Goal: Task Accomplishment & Management: Use online tool/utility

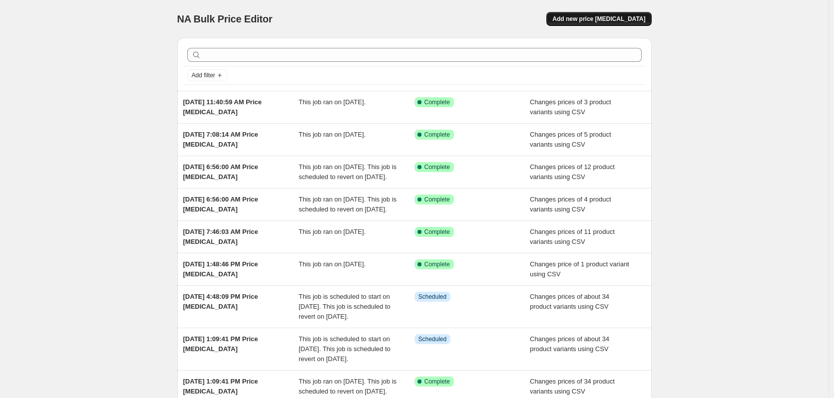
click at [635, 15] on button "Add new price [MEDICAL_DATA]" at bounding box center [598, 19] width 105 height 14
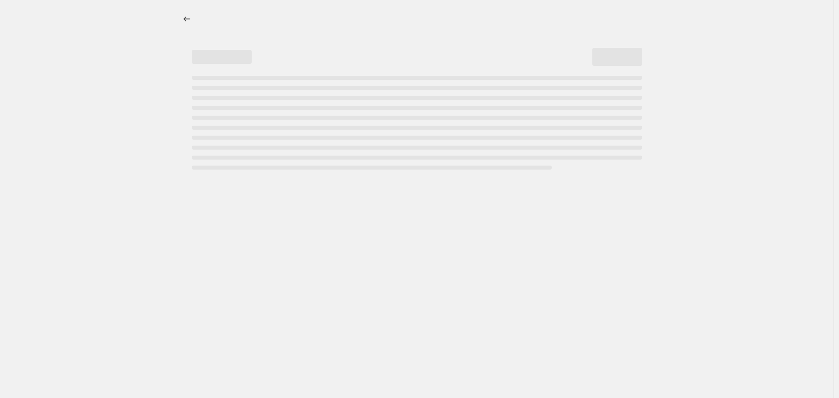
select select "percentage"
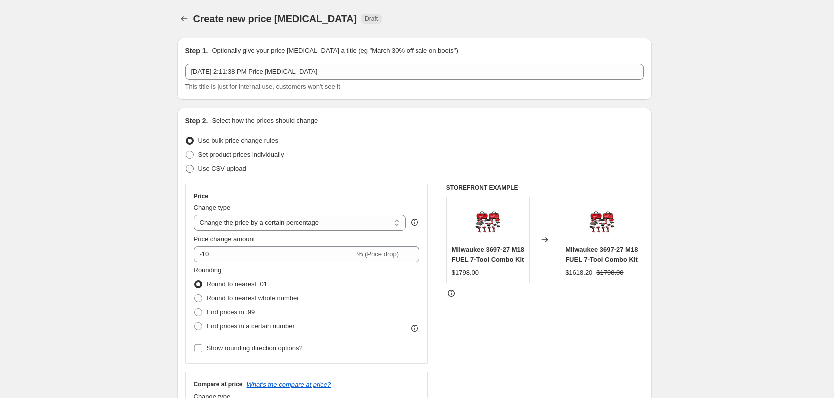
click at [221, 170] on span "Use CSV upload" at bounding box center [222, 168] width 48 height 7
click at [186, 165] on input "Use CSV upload" at bounding box center [186, 165] width 0 height 0
radio input "true"
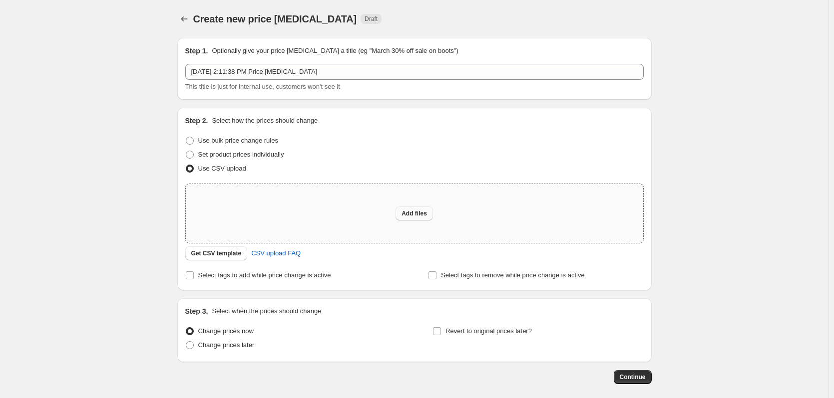
click at [417, 212] on span "Add files" at bounding box center [413, 214] width 25 height 8
type input "C:\fakepath\csv_template 1.csv"
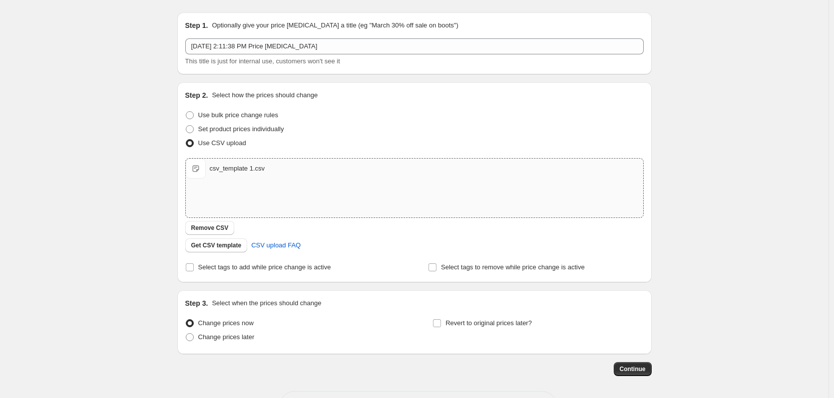
scroll to position [64, 0]
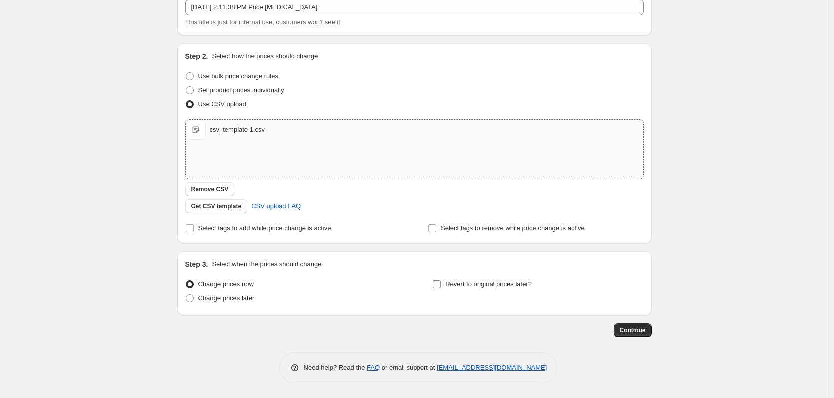
click at [477, 286] on span "Revert to original prices later?" at bounding box center [488, 284] width 86 height 7
click at [441, 286] on input "Revert to original prices later?" at bounding box center [437, 285] width 8 height 8
checkbox input "true"
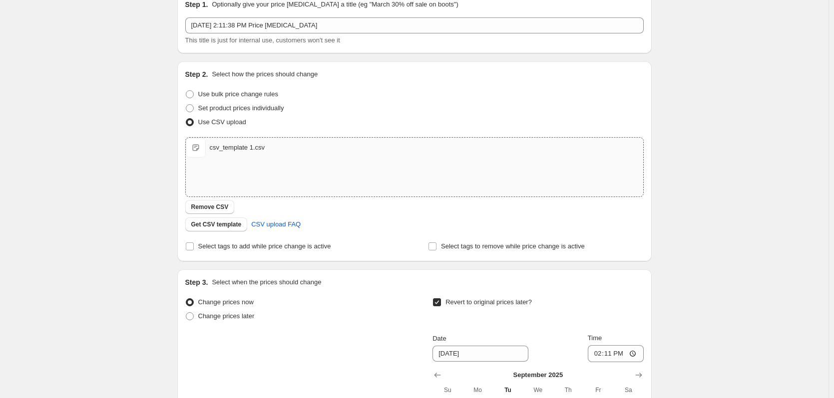
scroll to position [0, 0]
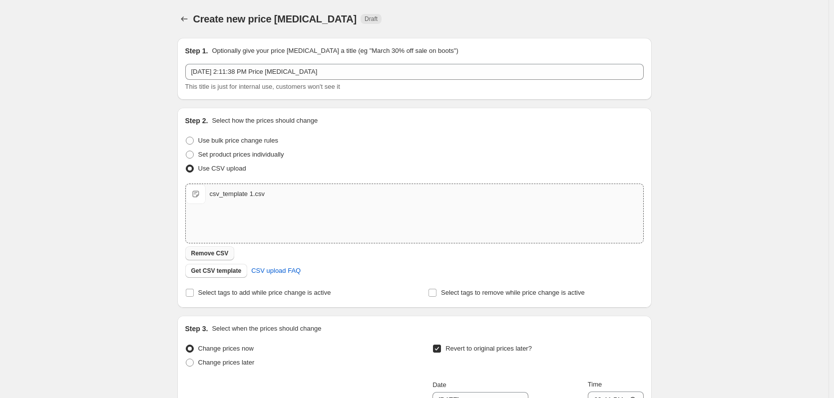
click at [220, 253] on span "Remove CSV" at bounding box center [209, 254] width 37 height 8
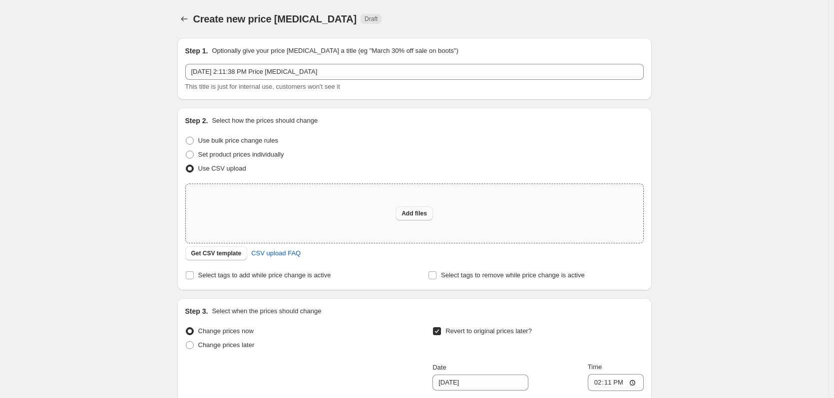
click at [406, 208] on button "Add files" at bounding box center [414, 214] width 37 height 14
type input "C:\fakepath\csv_template 1.csv"
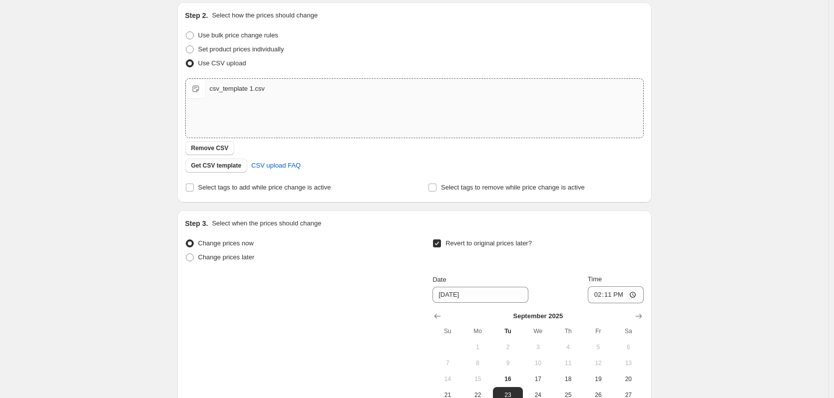
scroll to position [200, 0]
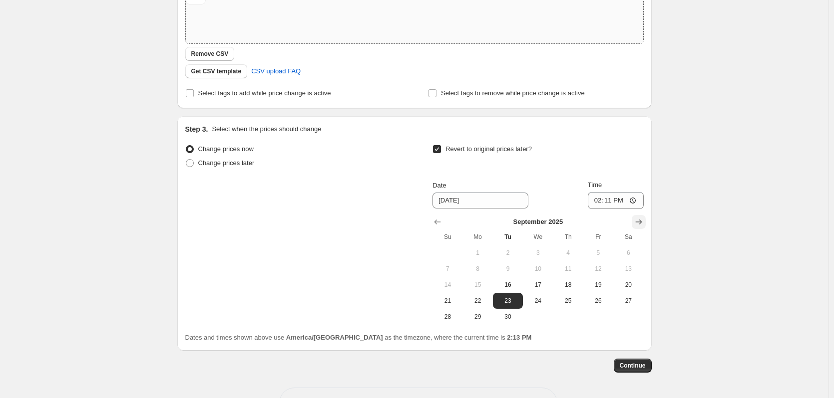
click at [640, 221] on icon "Show next month, October 2025" at bounding box center [639, 222] width 10 height 10
click at [638, 222] on icon "Show next month, November 2025" at bounding box center [639, 222] width 10 height 10
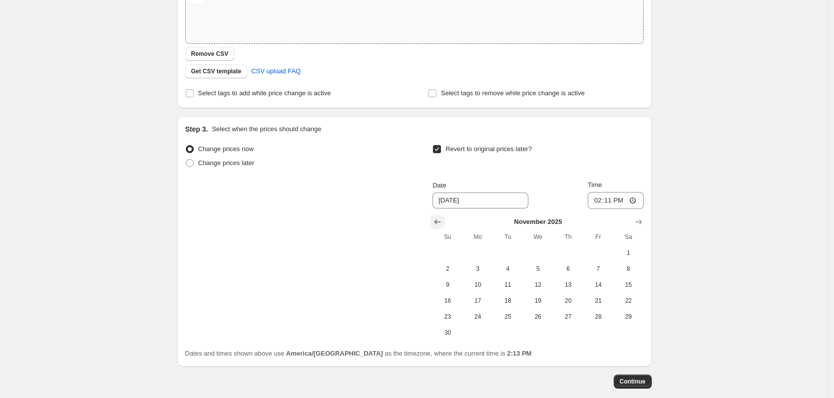
click at [440, 223] on icon "Show previous month, October 2025" at bounding box center [437, 222] width 10 height 10
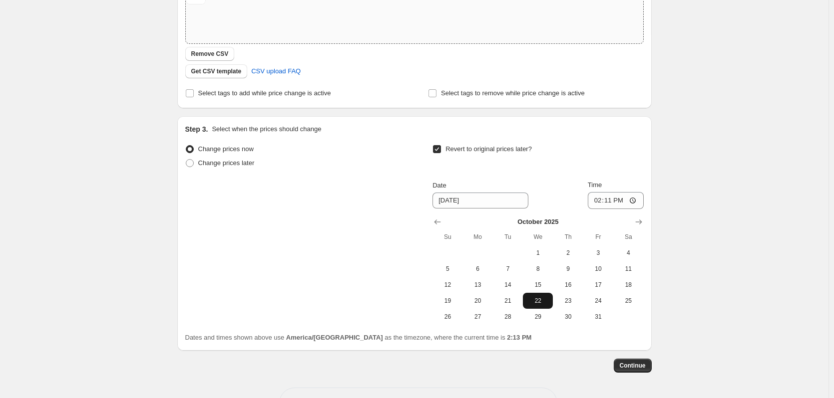
click at [548, 302] on span "22" at bounding box center [538, 301] width 22 height 8
type input "[DATE]"
click at [599, 202] on input "14:11" at bounding box center [616, 200] width 56 height 17
type input "12:59"
click at [629, 366] on span "Continue" at bounding box center [633, 366] width 26 height 8
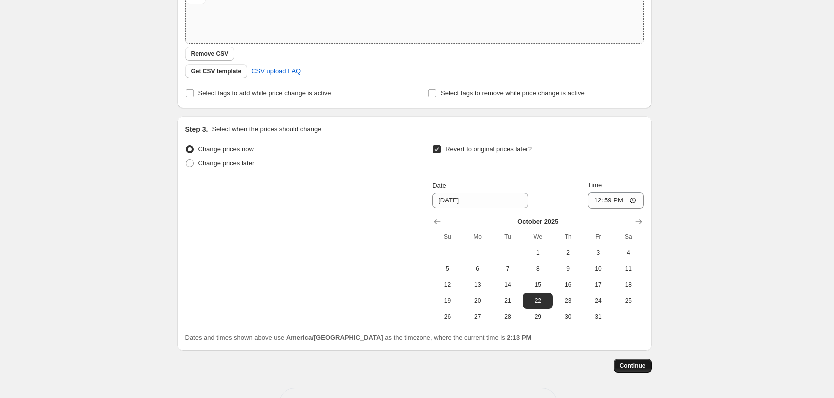
scroll to position [0, 0]
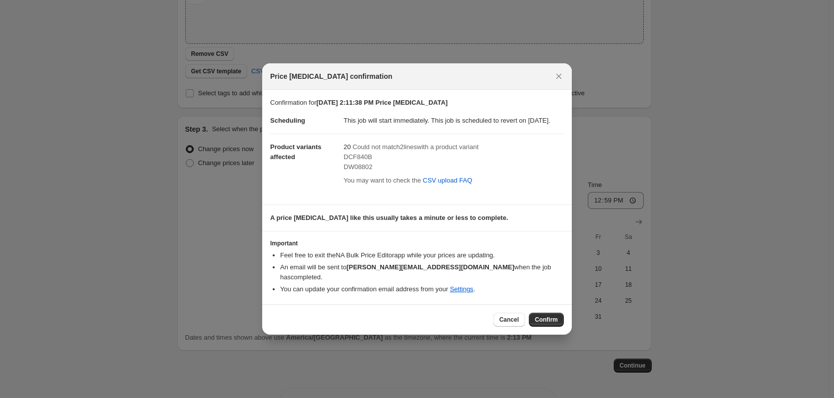
click at [362, 161] on span "DCF840B" at bounding box center [358, 156] width 28 height 7
copy span "DCF840B"
click at [542, 323] on span "Confirm" at bounding box center [546, 320] width 23 height 8
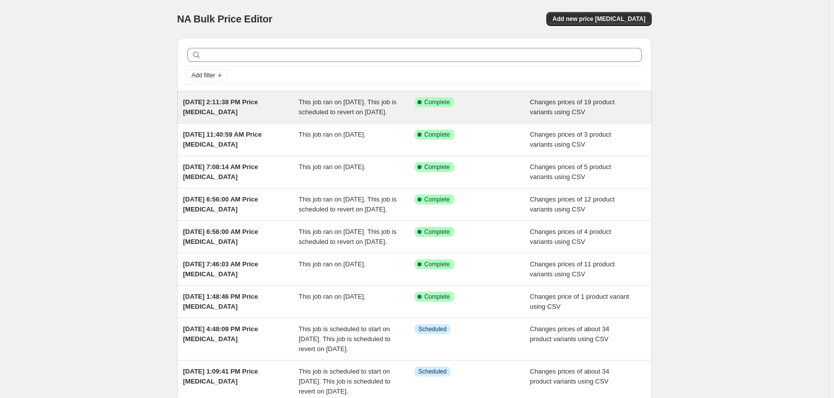
click at [343, 109] on span "This job ran on September 16, 2025. This job is scheduled to revert on October …" at bounding box center [348, 106] width 98 height 17
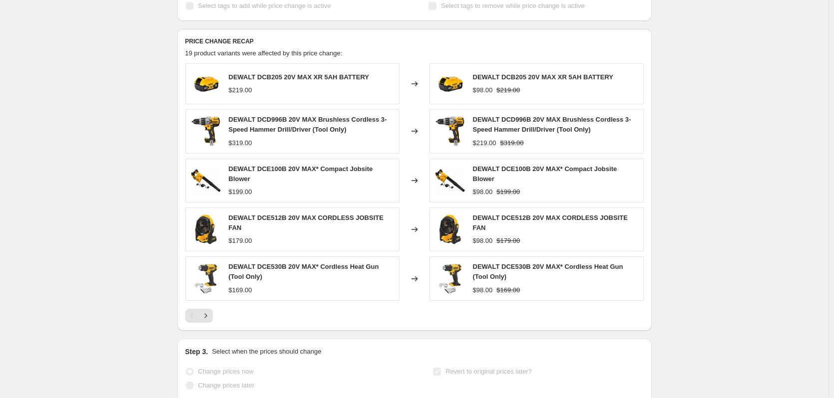
scroll to position [399, 0]
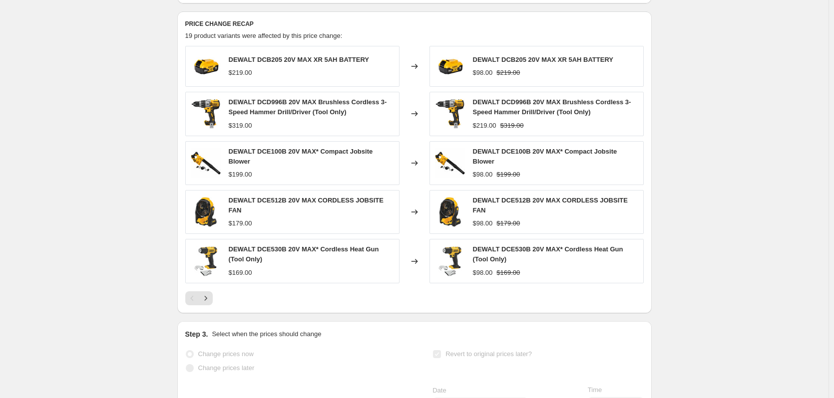
click at [250, 163] on span "DEWALT DCE100B 20V MAX* Compact Jobsite Blower" at bounding box center [301, 156] width 144 height 17
drag, startPoint x: 250, startPoint y: 163, endPoint x: 280, endPoint y: 166, distance: 29.6
click at [280, 165] on span "DEWALT DCE100B 20V MAX* Compact Jobsite Blower" at bounding box center [301, 156] width 144 height 17
click at [240, 210] on span "DEWALT DCE512B 20V MAX CORDLESS JOBSITE FAN" at bounding box center [306, 205] width 155 height 17
drag, startPoint x: 240, startPoint y: 210, endPoint x: 263, endPoint y: 209, distance: 23.5
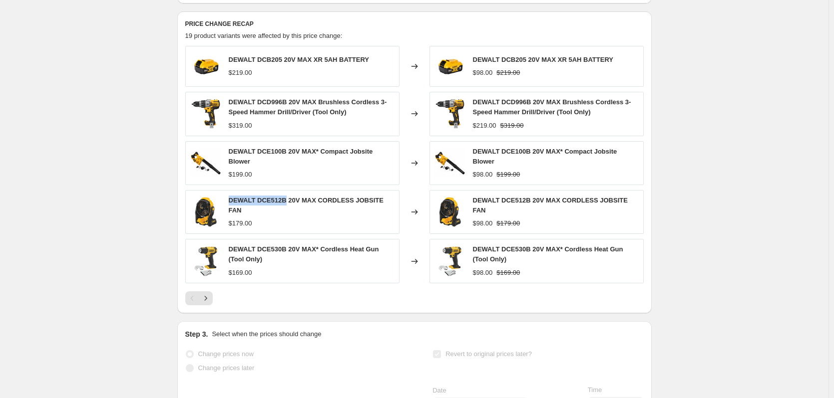
click at [263, 209] on span "DEWALT DCE512B 20V MAX CORDLESS JOBSITE FAN" at bounding box center [306, 205] width 155 height 17
click at [213, 304] on button "Next" at bounding box center [206, 299] width 14 height 14
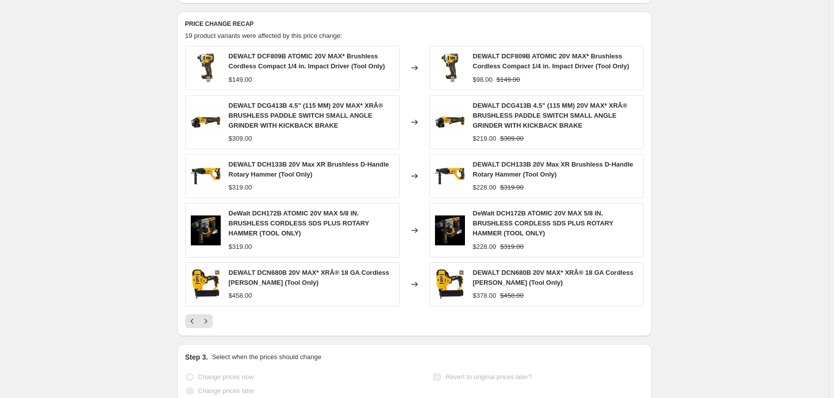
click at [246, 64] on span "DEWALT DCF809B ATOMIC 20V MAX* Brushless Cordless Compact 1/4 in. Impact Driver…" at bounding box center [307, 60] width 156 height 17
drag, startPoint x: 246, startPoint y: 64, endPoint x: 265, endPoint y: 64, distance: 19.5
click at [265, 64] on span "DEWALT DCF809B ATOMIC 20V MAX* Brushless Cordless Compact 1/4 in. Impact Driver…" at bounding box center [307, 60] width 156 height 17
click at [265, 67] on span "DEWALT DCF809B ATOMIC 20V MAX* Brushless Cordless Compact 1/4 in. Impact Driver…" at bounding box center [307, 60] width 156 height 17
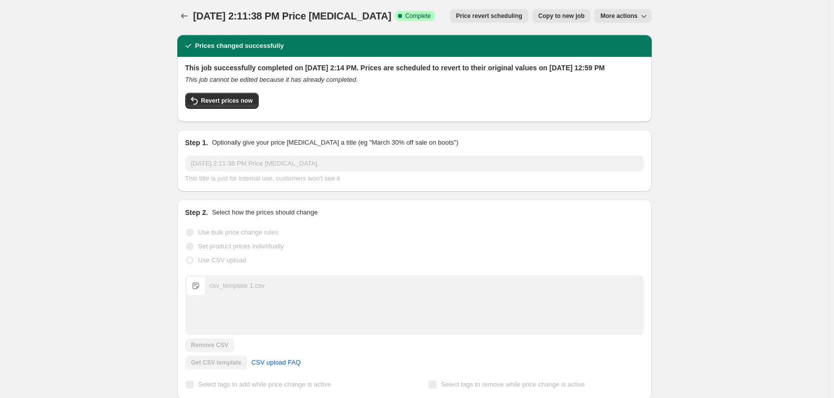
scroll to position [0, 0]
